Goal: Task Accomplishment & Management: Manage account settings

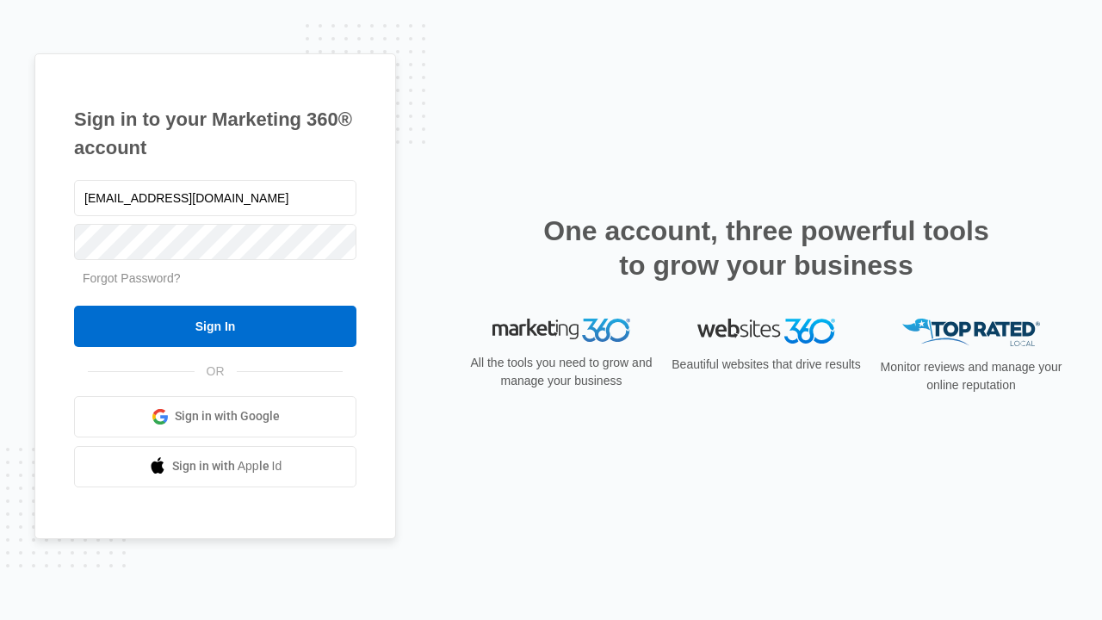
type input "[EMAIL_ADDRESS][DOMAIN_NAME]"
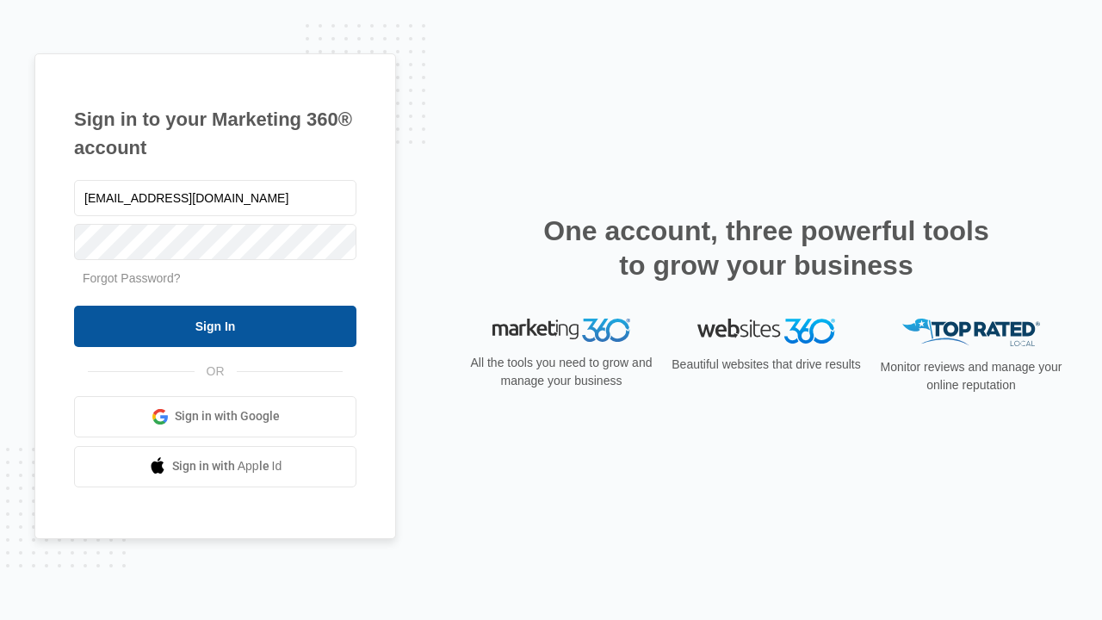
click at [215, 325] on input "Sign In" at bounding box center [215, 326] width 282 height 41
